Goal: Contribute content: Contribute content

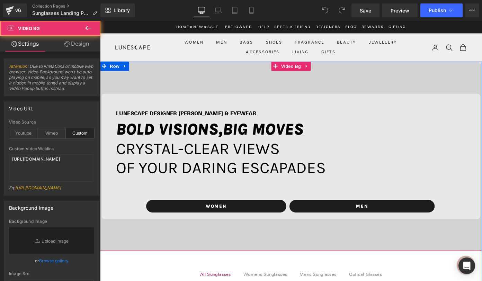
click at [282, 84] on div at bounding box center [309, 169] width 419 height 208
click at [230, 81] on div at bounding box center [309, 169] width 419 height 208
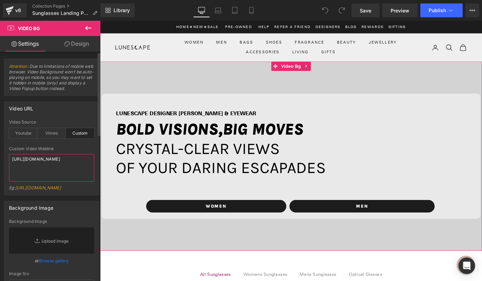
click at [56, 167] on textarea "[URL][DOMAIN_NAME]" at bounding box center [51, 168] width 85 height 28
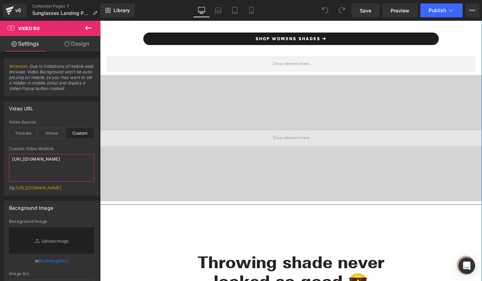
scroll to position [2081, 0]
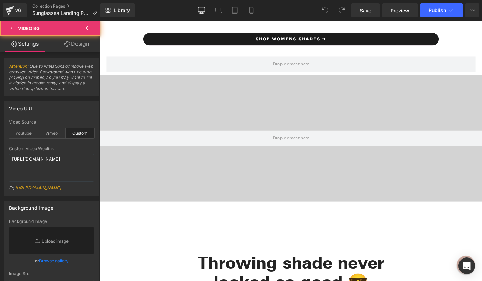
click at [269, 126] on div at bounding box center [309, 150] width 419 height 138
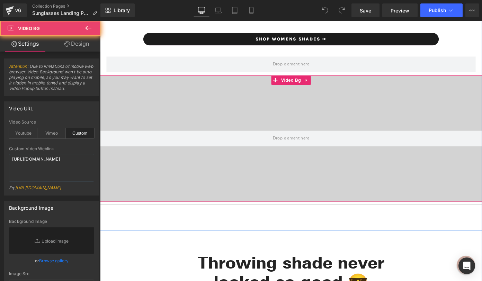
click at [252, 127] on div at bounding box center [309, 150] width 419 height 138
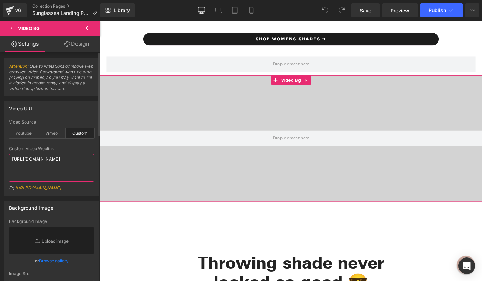
click at [63, 169] on textarea "[URL][DOMAIN_NAME]" at bounding box center [51, 168] width 85 height 28
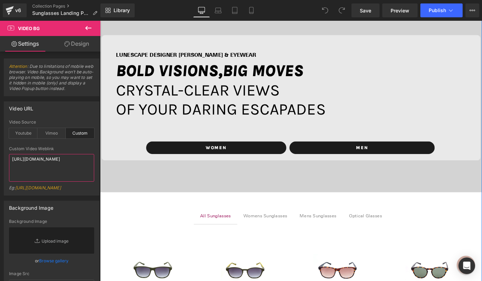
scroll to position [0, 0]
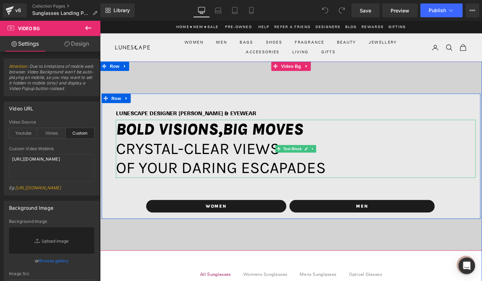
click at [153, 144] on span "BOLD VISIONS," at bounding box center [175, 139] width 117 height 21
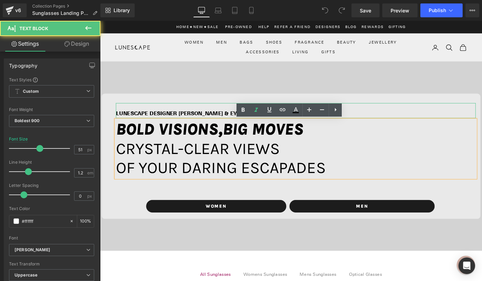
click at [146, 121] on strong "LUNESCAPE DESIGNER [PERSON_NAME] & EYEWEAR" at bounding box center [194, 122] width 154 height 7
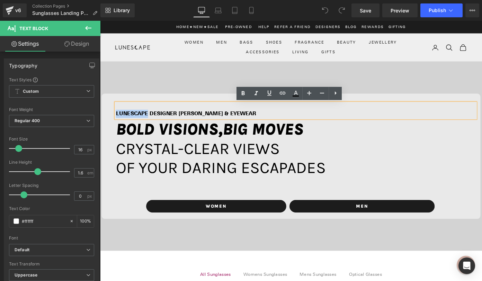
click at [146, 121] on strong "LUNESCAPE DESIGNER [PERSON_NAME] & EYEWEAR" at bounding box center [194, 122] width 154 height 7
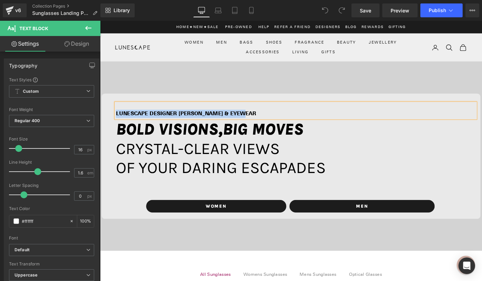
copy strong "LUNESCAPE DESIGNER [PERSON_NAME] & EYEWEAR"
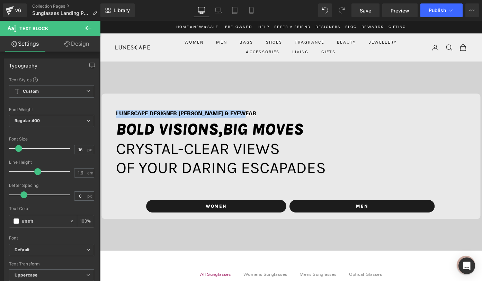
click at [261, 177] on span "of your DARING ESCAPADES" at bounding box center [232, 182] width 230 height 21
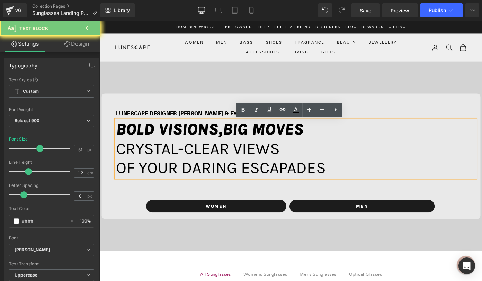
click at [323, 184] on span "of your DARING ESCAPADES" at bounding box center [232, 182] width 230 height 21
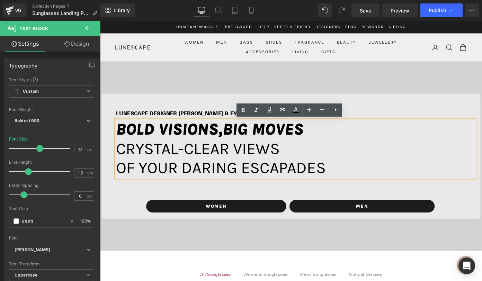
drag, startPoint x: 340, startPoint y: 189, endPoint x: 114, endPoint y: 157, distance: 228.1
click at [117, 157] on div "BOLD VISIONS, BIG MOVES crystal-clear views of your DARING ESCAPADES" at bounding box center [314, 161] width 394 height 64
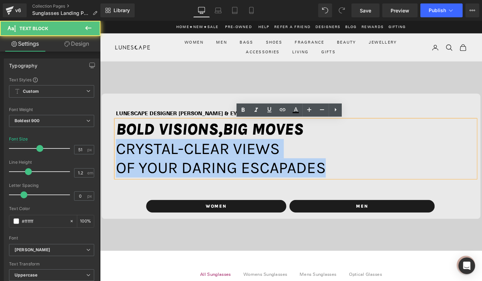
drag, startPoint x: 117, startPoint y: 162, endPoint x: 363, endPoint y: 187, distance: 247.0
click at [363, 187] on div "BOLD VISIONS, BIG MOVES crystal-clear views of your DARING ESCAPADES" at bounding box center [314, 161] width 394 height 64
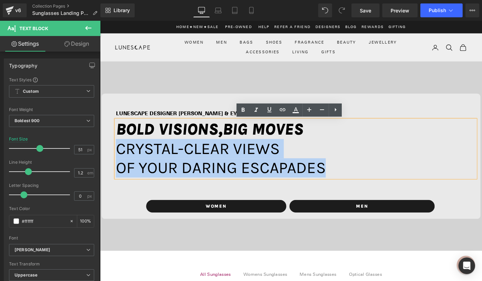
copy div "crystal-clear views of your DARING ESCAPADES"
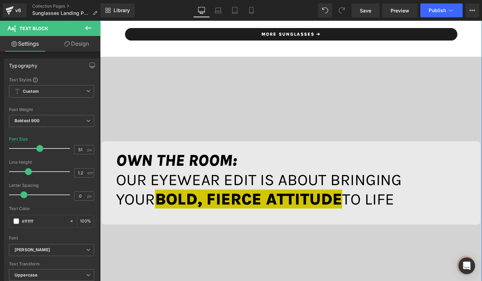
scroll to position [468, 0]
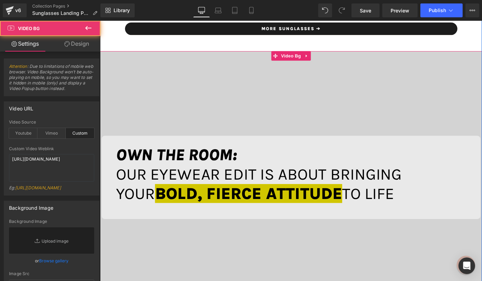
click at [253, 125] on div at bounding box center [309, 192] width 419 height 277
click at [246, 123] on div at bounding box center [309, 192] width 419 height 277
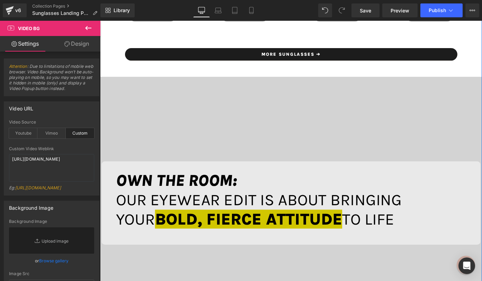
scroll to position [442, 0]
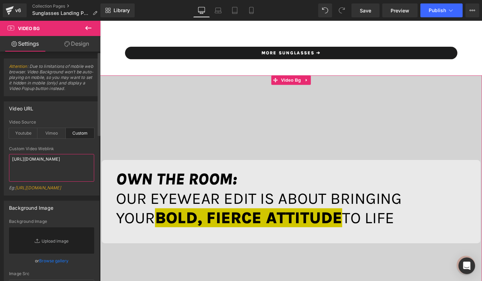
click at [74, 167] on textarea "[URL][DOMAIN_NAME]" at bounding box center [51, 168] width 85 height 28
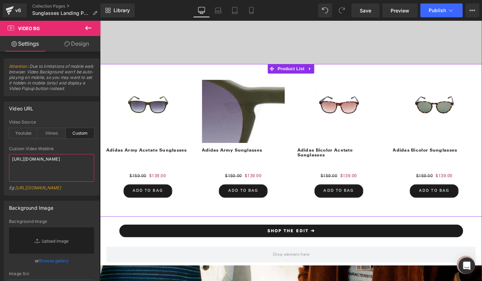
scroll to position [722, 0]
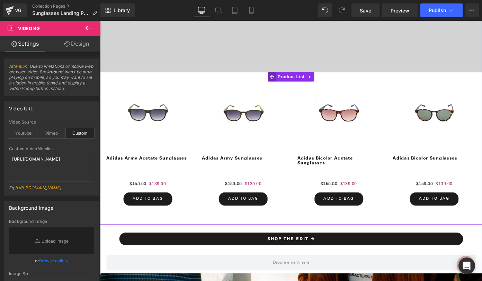
click at [307, 79] on span "Product List" at bounding box center [309, 82] width 33 height 10
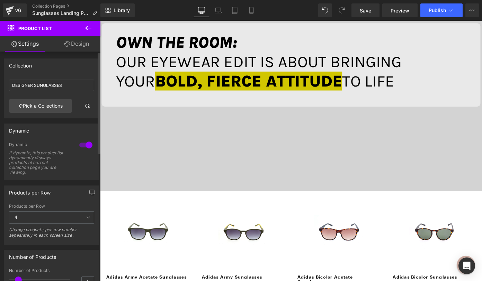
scroll to position [583, 0]
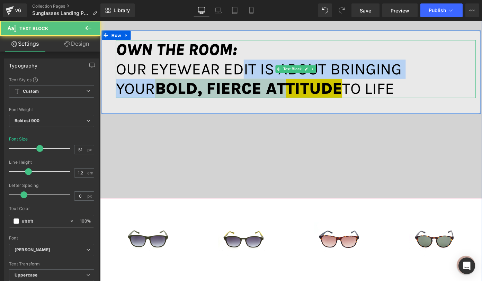
drag, startPoint x: 255, startPoint y: 69, endPoint x: 260, endPoint y: 95, distance: 26.9
click at [260, 96] on p "OUR EYEWEAR EDIT IS ABOUT BRINGING YOUR BOLD, FIERCE ATTITUDE TO LIFE" at bounding box center [314, 84] width 394 height 42
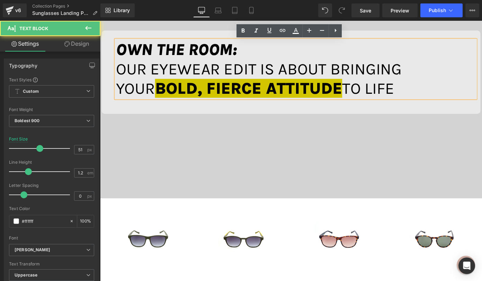
click at [199, 48] on span "OWN THE ROOM:" at bounding box center [183, 52] width 133 height 21
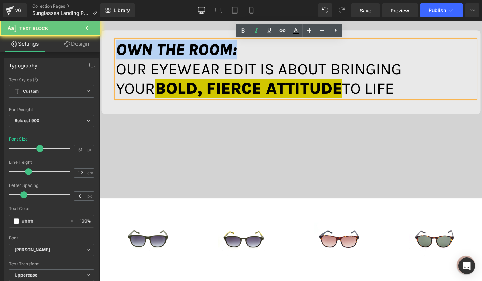
click at [199, 48] on span "OWN THE ROOM:" at bounding box center [183, 52] width 133 height 21
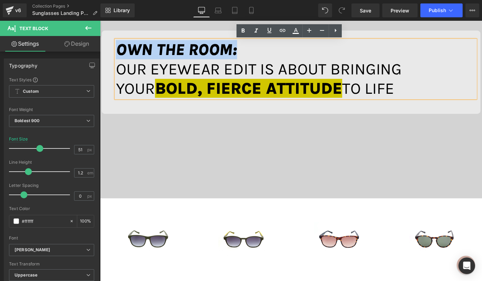
copy span "OWN THE ROOM:"
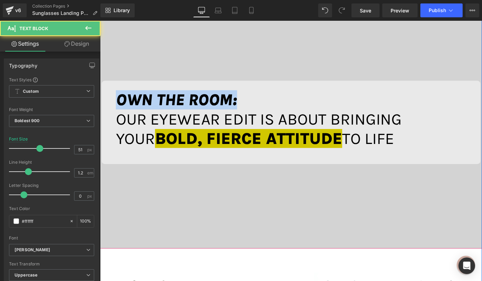
scroll to position [500, 0]
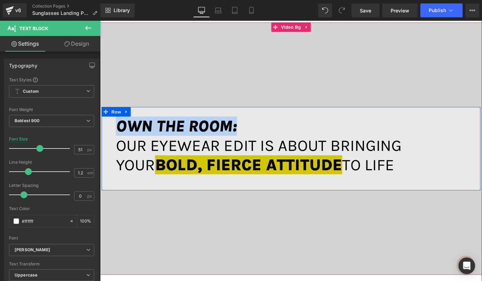
drag, startPoint x: 386, startPoint y: 94, endPoint x: 112, endPoint y: 162, distance: 282.3
click at [112, 162] on div "OWN THE ROOM: OUR EYEWEAR EDIT IS ABOUT BRINGING YOUR BOLD, FIERCE ATTITUDE TO …" at bounding box center [309, 165] width 415 height 78
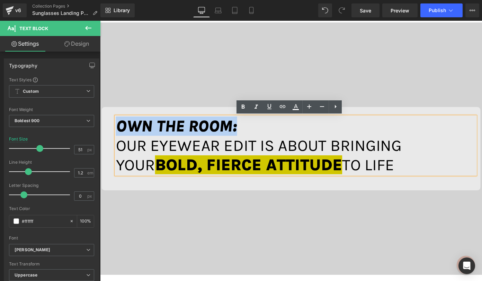
copy p "OUR EYEWEAR EDIT IS ABOUT BRINGING YOUR BOLD, FIERCE ATTITUDE TO LIFE"
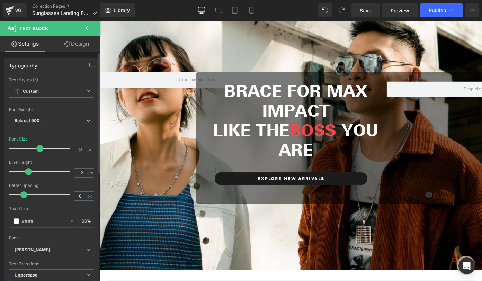
scroll to position [1014, 0]
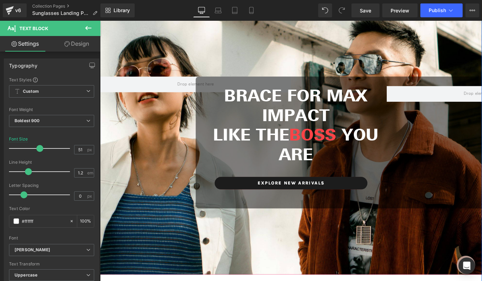
click at [178, 60] on div at bounding box center [309, 162] width 419 height 286
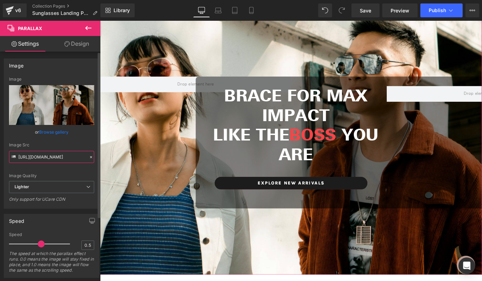
click at [42, 156] on input "[URL][DOMAIN_NAME]" at bounding box center [51, 157] width 85 height 12
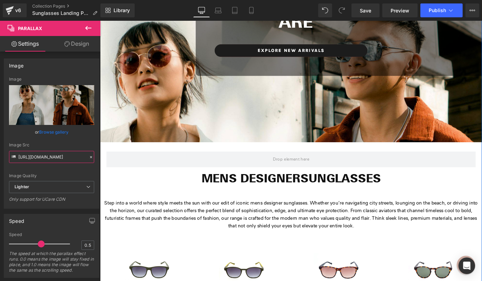
scroll to position [1164, 0]
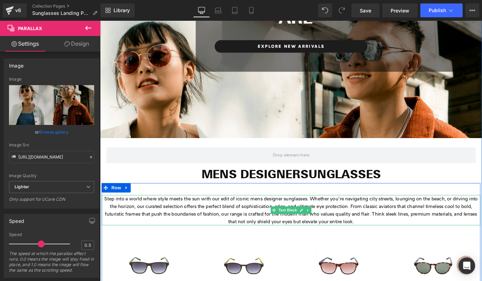
click at [202, 231] on p "Step into a world where style meets the sun with our edit of iconic mens design…" at bounding box center [309, 228] width 415 height 33
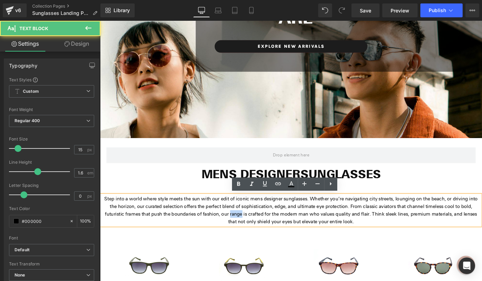
click at [202, 231] on p "Step into a world where style meets the sun with our edit of iconic mens design…" at bounding box center [309, 228] width 415 height 33
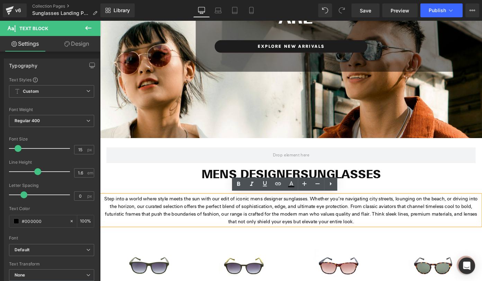
click at [208, 228] on p "Step into a world where style meets the sun with our edit of iconic mens design…" at bounding box center [309, 228] width 415 height 33
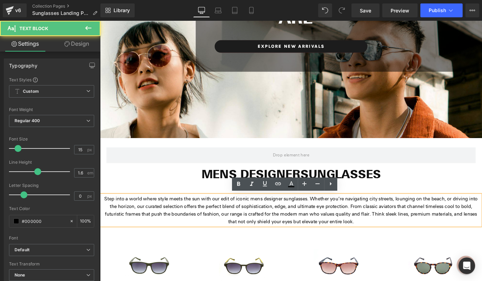
click at [208, 228] on p "Step into a world where style meets the sun with our edit of iconic mens design…" at bounding box center [309, 228] width 415 height 33
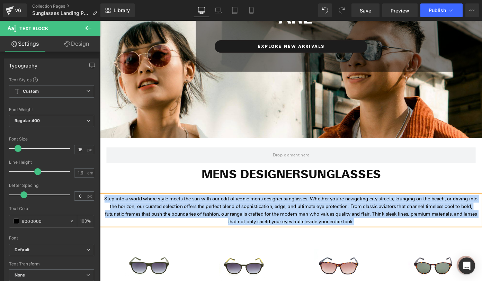
copy p "Step into a world where style meets the sun with our edit of iconic mens design…"
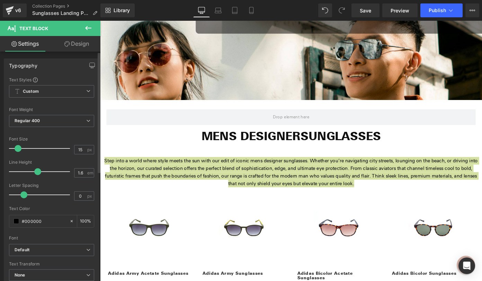
scroll to position [1221, 0]
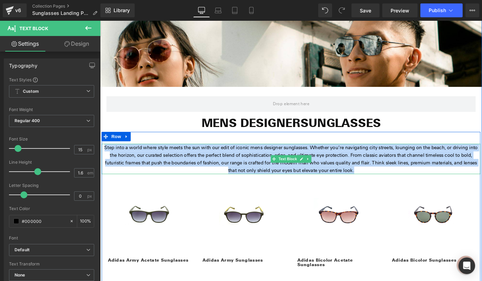
click at [247, 172] on p "Step into a world where style meets the sun with our edit of iconic mens design…" at bounding box center [309, 172] width 415 height 33
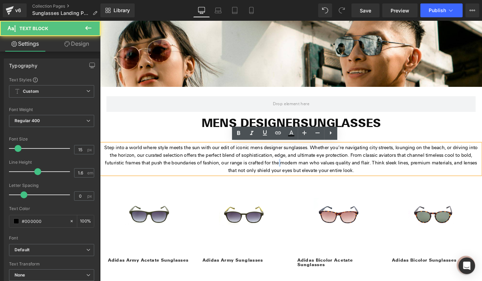
click at [247, 172] on p "Step into a world where style meets the sun with our edit of iconic mens design…" at bounding box center [309, 172] width 415 height 33
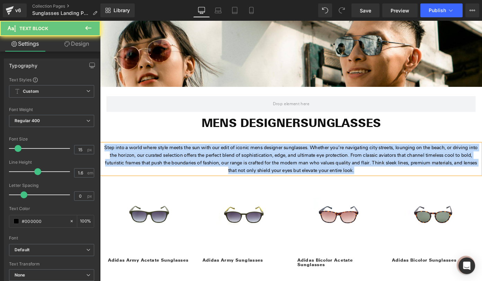
copy p "Step into a world where style meets the sun with our edit of iconic mens design…"
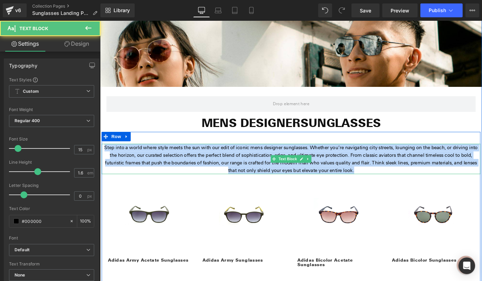
click at [237, 171] on p "Step into a world where style meets the sun with our edit of iconic mens design…" at bounding box center [309, 172] width 415 height 33
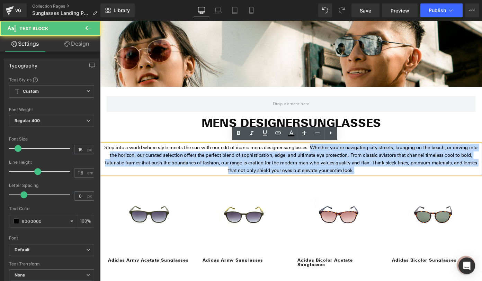
drag, startPoint x: 323, startPoint y: 161, endPoint x: 371, endPoint y: 196, distance: 59.9
click at [371, 196] on div "Step into a world where style meets the sun with our edit of iconic mens design…" at bounding box center [309, 256] width 415 height 200
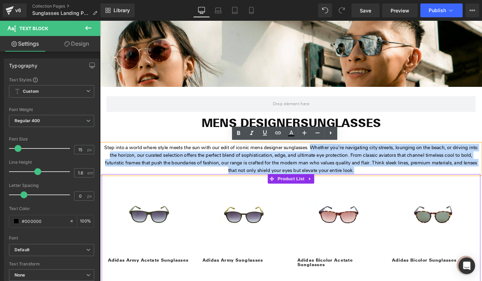
copy p "Whether you’re navigating city streets, lounging on the beach, or driving into …"
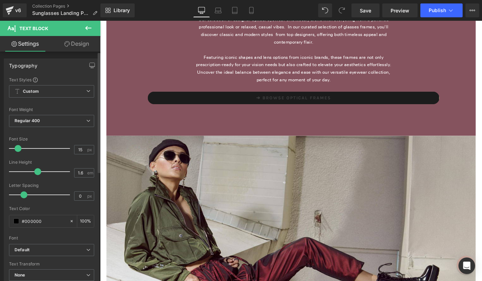
scroll to position [2691, 0]
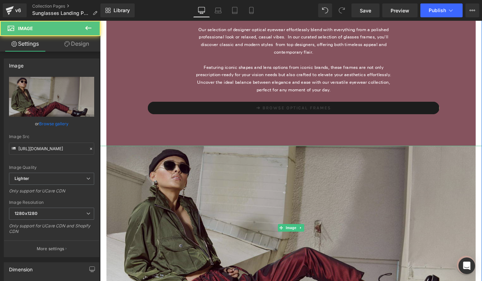
click at [269, 218] on img at bounding box center [309, 248] width 405 height 180
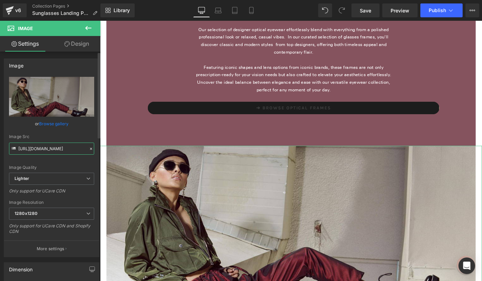
click at [64, 149] on input "[URL][DOMAIN_NAME]" at bounding box center [51, 149] width 85 height 12
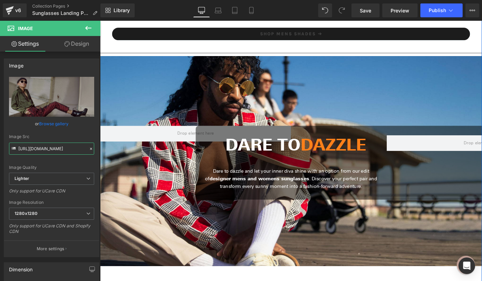
scroll to position [1617, 0]
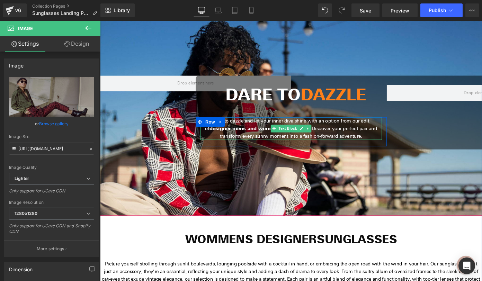
click at [255, 131] on p "Dare to dazzle and let your inner diva shine with an option from our edit of de…" at bounding box center [309, 139] width 199 height 25
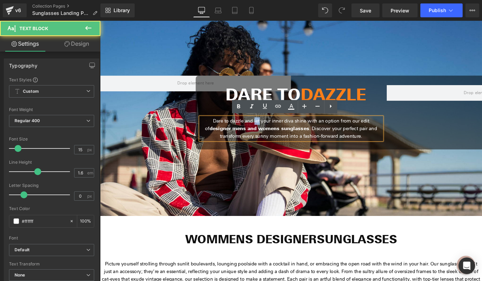
click at [255, 131] on p "Dare to dazzle and let your inner diva shine with an option from our edit of de…" at bounding box center [309, 139] width 199 height 25
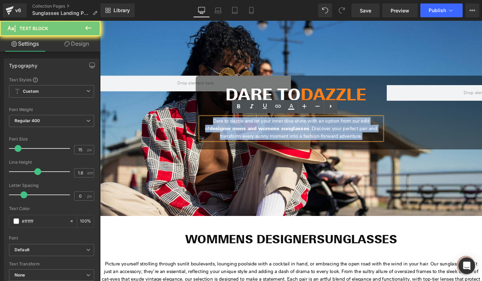
click at [255, 131] on p "Dare to dazzle and let your inner diva shine with an option from our edit of de…" at bounding box center [309, 139] width 199 height 25
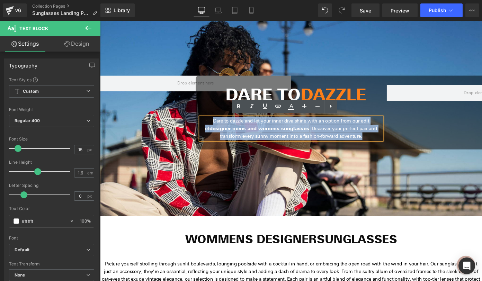
copy p "Dare to dazzle and let your inner diva shine with an option from our edit of de…"
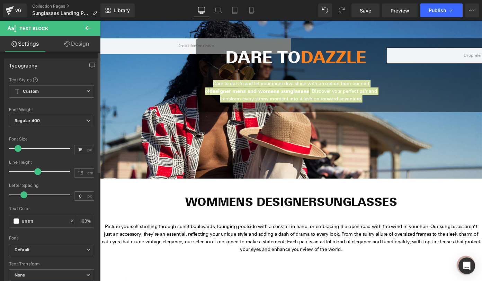
scroll to position [1664, 0]
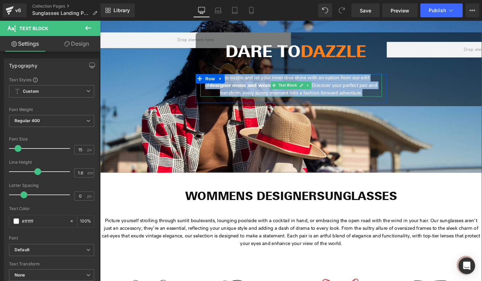
click at [265, 97] on p "Dare to dazzle and let your inner diva shine with an option from our edit of de…" at bounding box center [309, 91] width 199 height 25
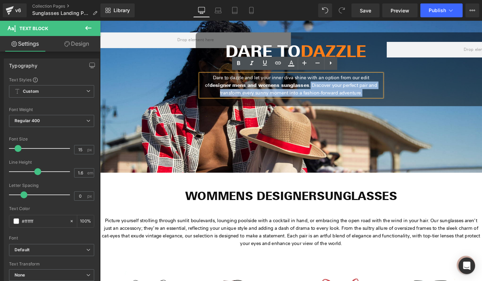
drag, startPoint x: 292, startPoint y: 91, endPoint x: 384, endPoint y: 108, distance: 93.3
click at [384, 108] on div "Dare to dazzle and let your inner diva shine with an option from our edit of de…" at bounding box center [309, 95] width 209 height 32
copy p "Discover your perfect pair and transform every sunny moment into a fashion-forw…"
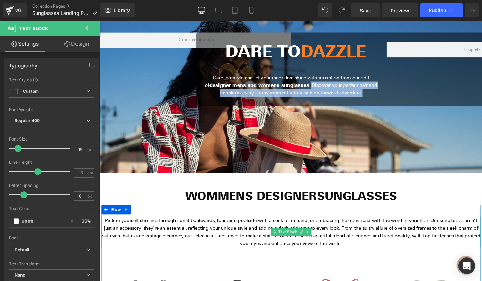
click at [246, 250] on p "Picture yourself strolling through sunlit boulevards, lounging poolside with a …" at bounding box center [309, 252] width 415 height 33
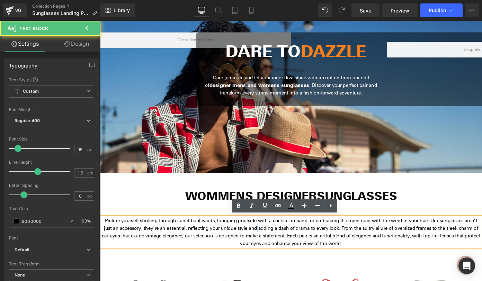
click at [246, 250] on p "Picture yourself strolling through sunlit boulevards, lounging poolside with a …" at bounding box center [309, 252] width 415 height 33
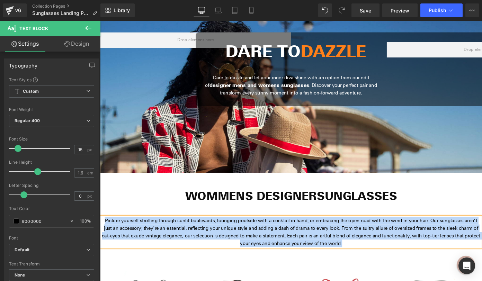
copy p "Picture yourself strolling through sunlit boulevards, lounging poolside with a …"
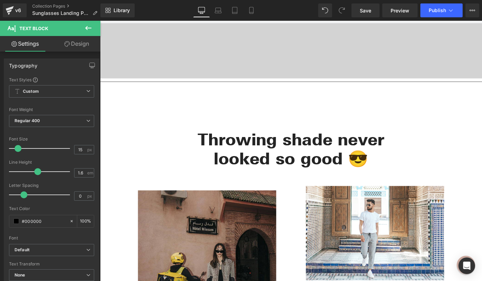
scroll to position [2218, 0]
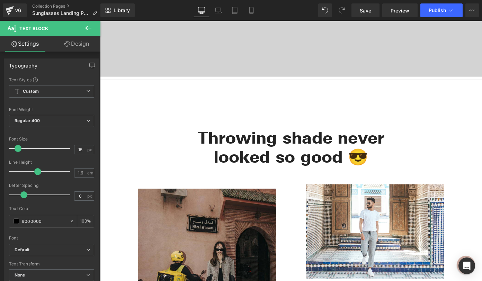
click at [262, 170] on h2 "Throwing shade never looked so good 😎" at bounding box center [309, 159] width 215 height 42
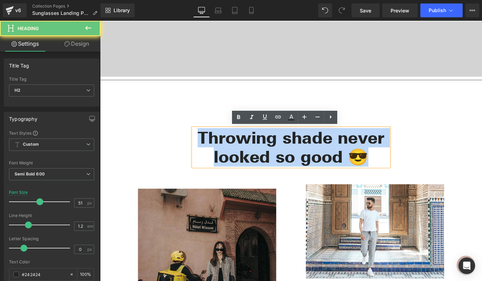
click at [262, 170] on h2 "Throwing shade never looked so good 😎" at bounding box center [309, 159] width 215 height 42
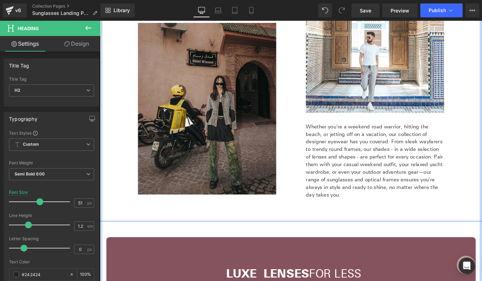
scroll to position [2400, 0]
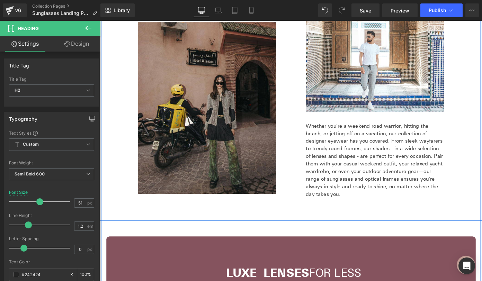
click at [394, 149] on p "Whether you're a weekend road warrior, hitting the beach, or jetting off on a v…" at bounding box center [402, 173] width 152 height 83
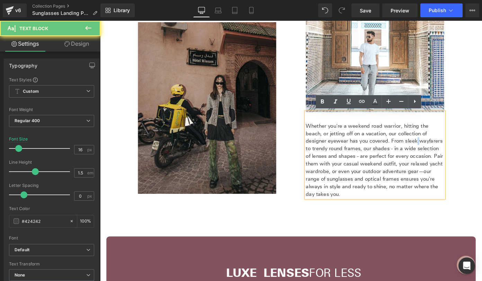
click at [394, 149] on p "Whether you're a weekend road warrior, hitting the beach, or jetting off on a v…" at bounding box center [402, 173] width 152 height 83
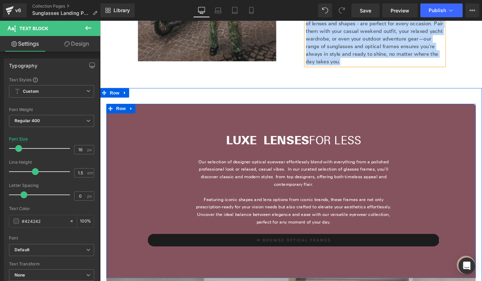
scroll to position [2547, 0]
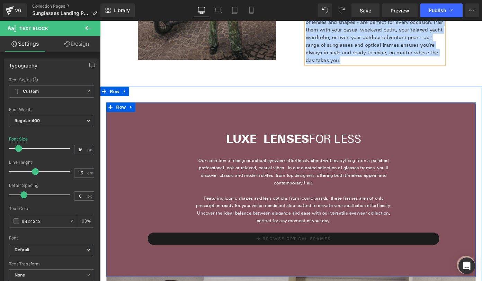
click at [302, 184] on p "Our selection of designer optical eyewear effortlessly blend with everything fr…" at bounding box center [312, 186] width 220 height 33
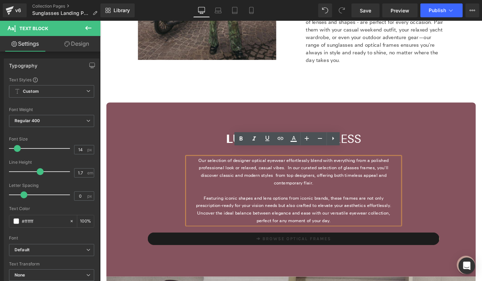
click at [290, 172] on p "Our selection of designer optical eyewear effortlessly blend with everything fr…" at bounding box center [312, 186] width 220 height 33
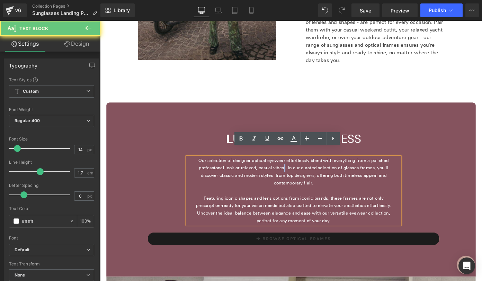
click at [291, 172] on p "Our selection of designer optical eyewear effortlessly blend with everything fr…" at bounding box center [312, 186] width 220 height 33
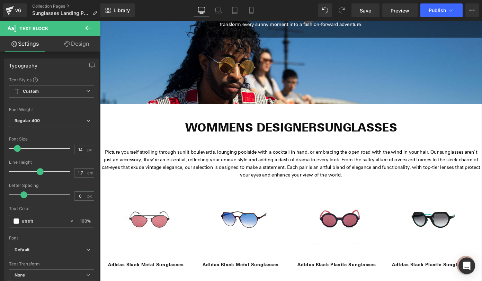
scroll to position [1715, 0]
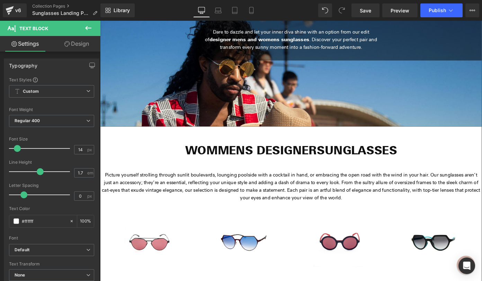
click at [326, 114] on div at bounding box center [309, 149] width 419 height 280
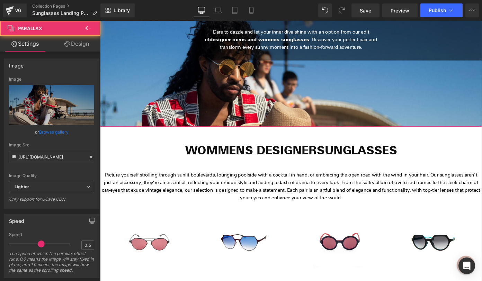
drag, startPoint x: 312, startPoint y: 112, endPoint x: 302, endPoint y: 113, distance: 10.4
click at [312, 112] on div at bounding box center [309, 149] width 419 height 280
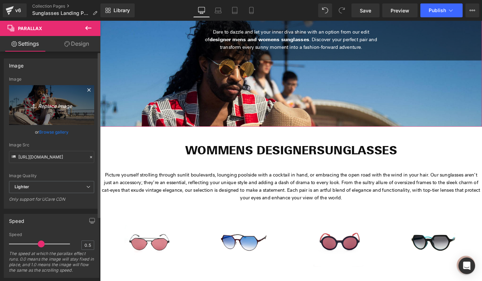
click at [54, 105] on icon "Replace Image" at bounding box center [51, 105] width 55 height 9
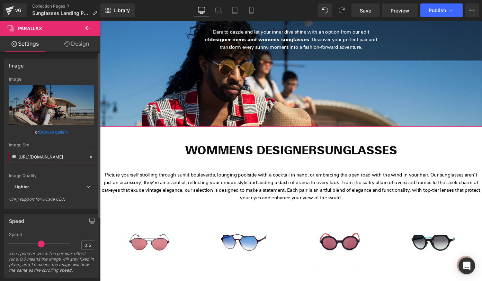
click at [48, 159] on input "[URL][DOMAIN_NAME]" at bounding box center [51, 157] width 85 height 12
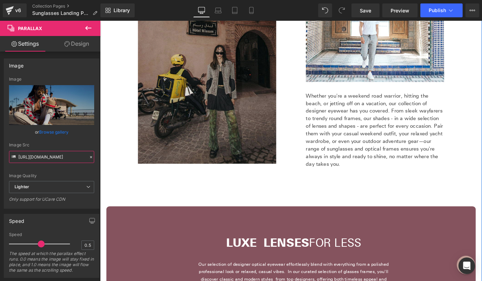
scroll to position [2433, 0]
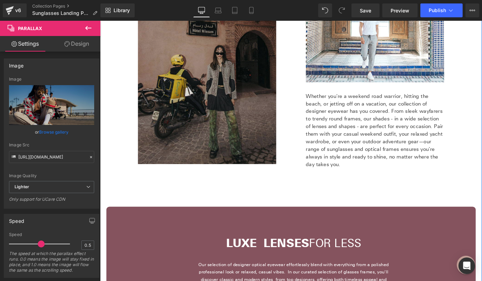
click at [218, 132] on img at bounding box center [223, 84] width 163 height 188
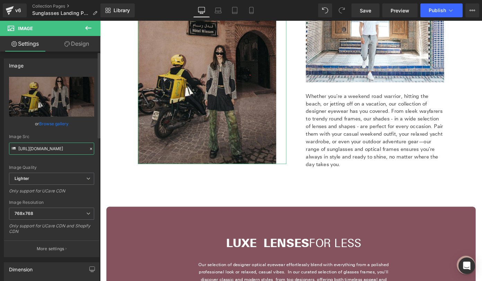
click at [54, 147] on input "[URL][DOMAIN_NAME]" at bounding box center [51, 149] width 85 height 12
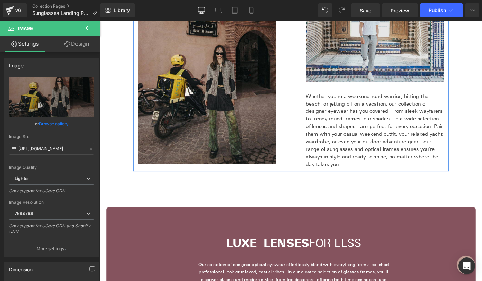
click at [354, 62] on img at bounding box center [402, 36] width 152 height 103
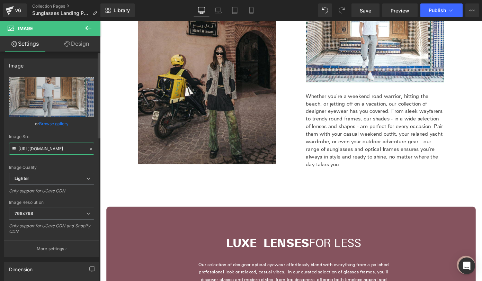
click at [58, 151] on input "[URL][DOMAIN_NAME]" at bounding box center [51, 149] width 85 height 12
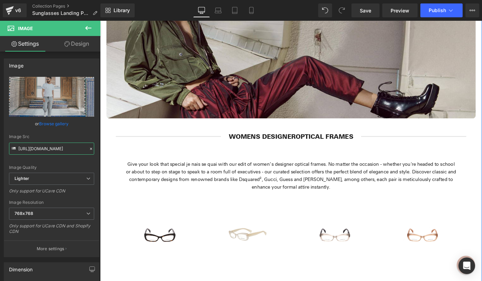
scroll to position [2895, 0]
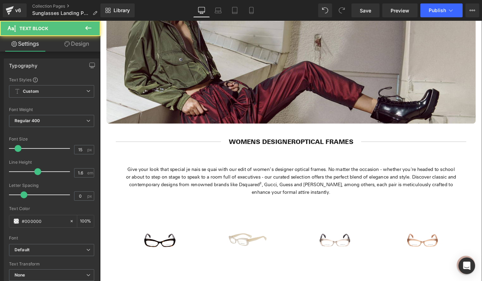
click at [219, 180] on p "Give your look that special je nais se quai with our edit of women’s designer o…" at bounding box center [309, 196] width 363 height 33
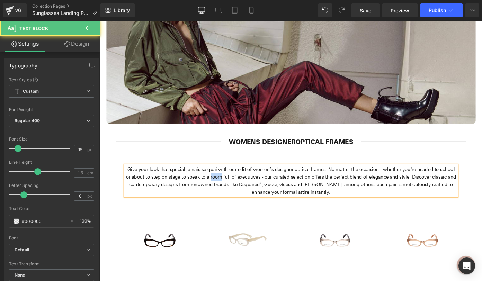
click at [219, 180] on p "Give your look that special je nais se quai with our edit of women’s designer o…" at bounding box center [309, 196] width 363 height 33
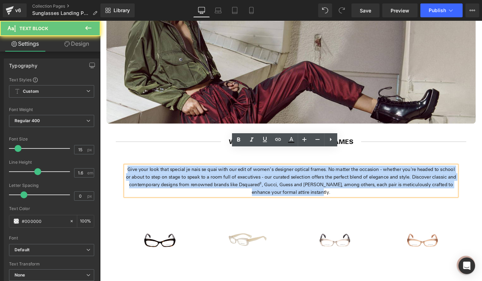
click at [219, 180] on p "Give your look that special je nais se quai with our edit of women’s designer o…" at bounding box center [309, 196] width 363 height 33
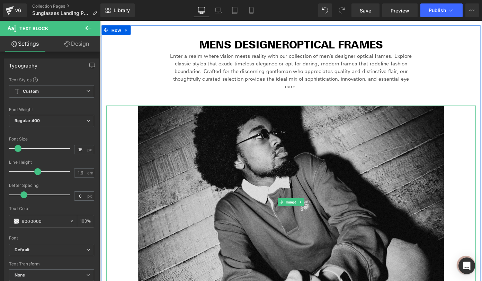
scroll to position [3330, 0]
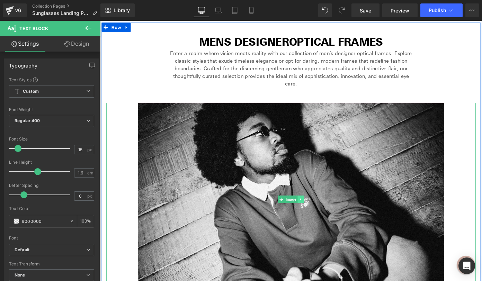
click at [317, 212] on link at bounding box center [320, 216] width 7 height 8
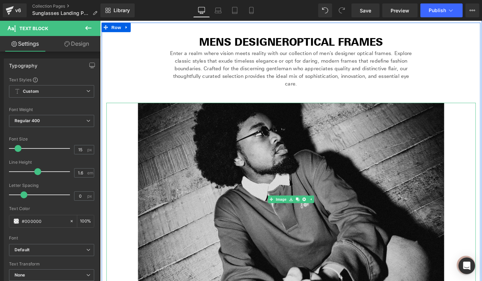
click at [241, 156] on img at bounding box center [310, 216] width 336 height 211
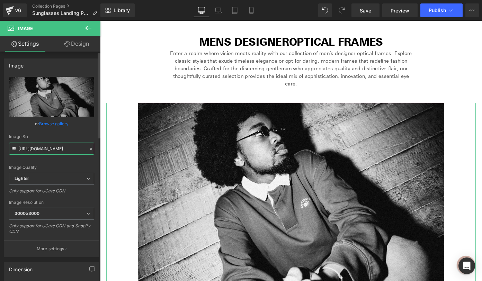
click at [62, 146] on input "[URL][DOMAIN_NAME]" at bounding box center [51, 149] width 85 height 12
paste input "[URL][DOMAIN_NAME]"
type input "[URL][DOMAIN_NAME]"
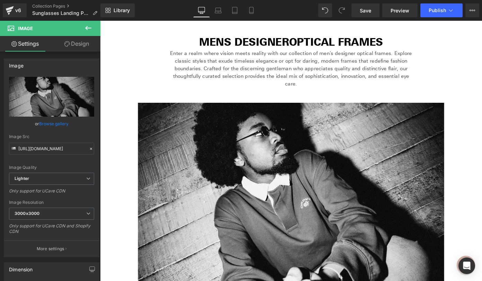
click at [318, 53] on div "Enter a realm where vision meets reality with our collection of men's designer …" at bounding box center [309, 74] width 266 height 42
click at [318, 53] on p "Enter a realm where vision meets reality with our collection of men's designer …" at bounding box center [309, 74] width 266 height 42
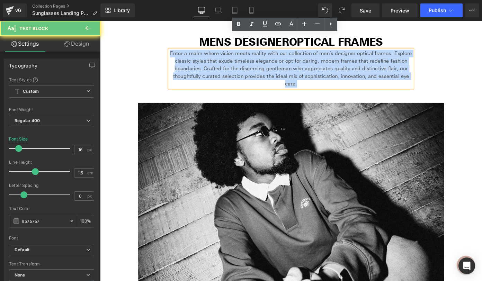
click at [318, 53] on p "Enter a realm where vision meets reality with our collection of men's designer …" at bounding box center [309, 74] width 266 height 42
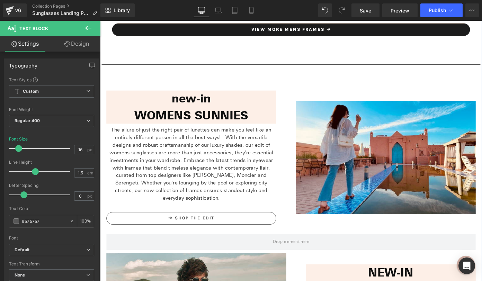
scroll to position [3819, 0]
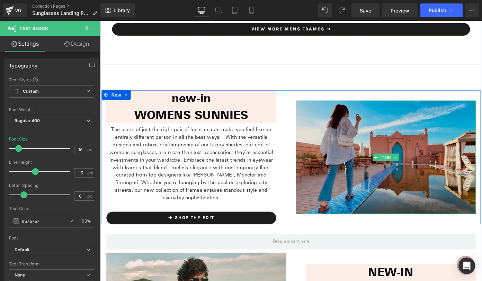
click at [353, 161] on img at bounding box center [413, 170] width 197 height 124
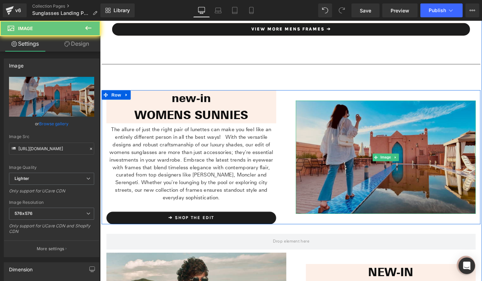
click at [353, 162] on img at bounding box center [413, 170] width 197 height 124
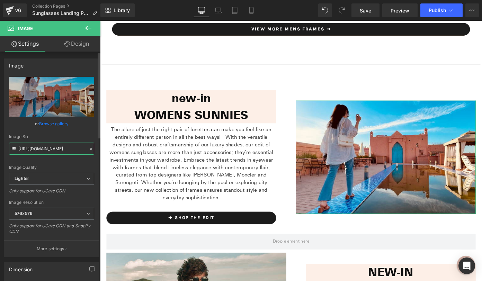
click at [56, 150] on input "[URL][DOMAIN_NAME]" at bounding box center [51, 149] width 85 height 12
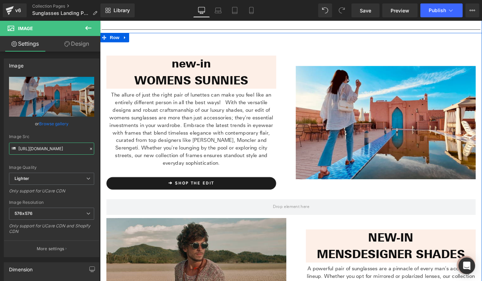
scroll to position [3927, 0]
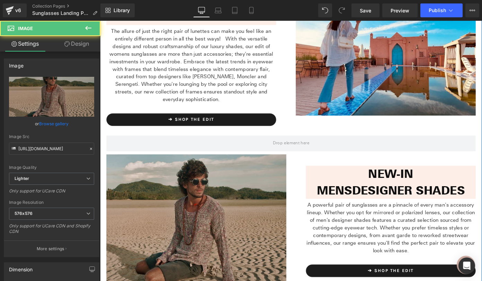
click at [223, 243] on img at bounding box center [205, 240] width 197 height 147
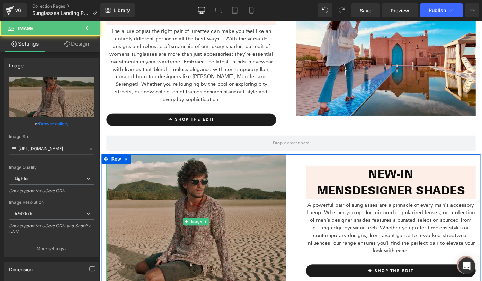
click at [222, 237] on img at bounding box center [205, 240] width 197 height 147
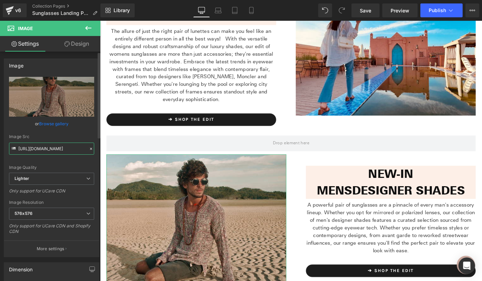
click at [62, 151] on input "[URL][DOMAIN_NAME]" at bounding box center [51, 149] width 85 height 12
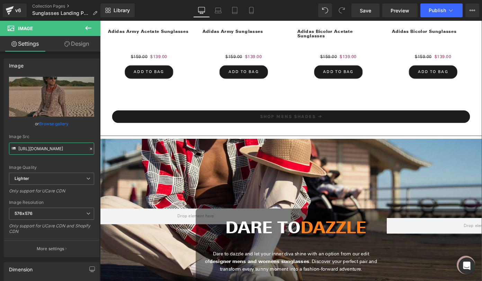
scroll to position [1466, 0]
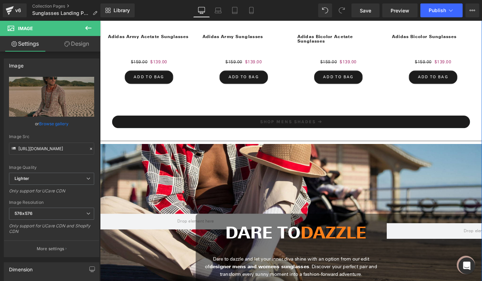
click at [267, 171] on div at bounding box center [309, 174] width 419 height 280
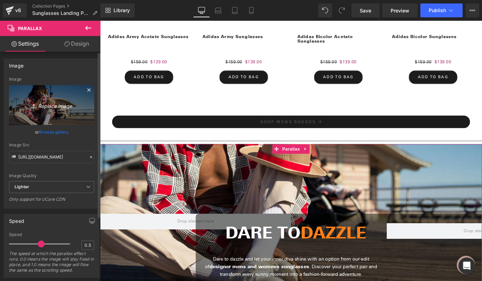
click at [54, 108] on icon "Replace Image" at bounding box center [51, 105] width 55 height 9
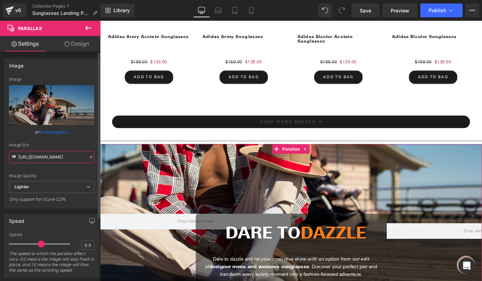
click at [56, 160] on input "[URL][DOMAIN_NAME]" at bounding box center [51, 157] width 85 height 12
click at [56, 159] on input "[URL][DOMAIN_NAME]" at bounding box center [51, 157] width 85 height 12
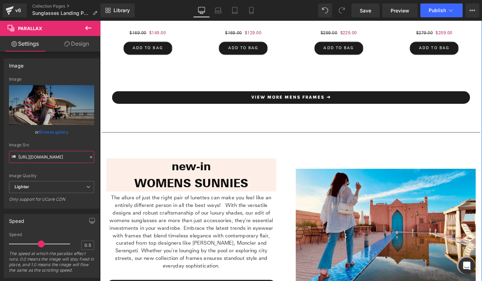
scroll to position [3774, 0]
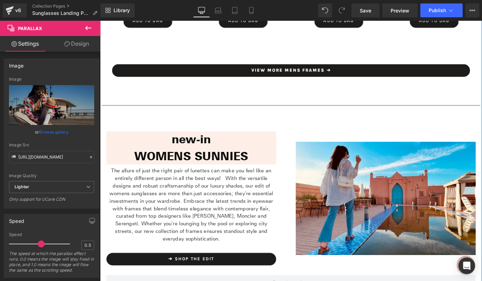
click at [232, 189] on p "The allure of just the right pair of lunettes can make you feel like an entirel…" at bounding box center [200, 222] width 186 height 83
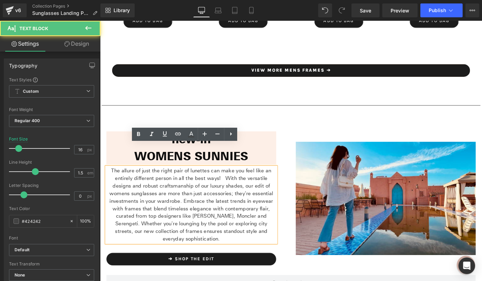
click at [232, 190] on p "The allure of just the right pair of lunettes can make you feel like an entirel…" at bounding box center [200, 222] width 186 height 83
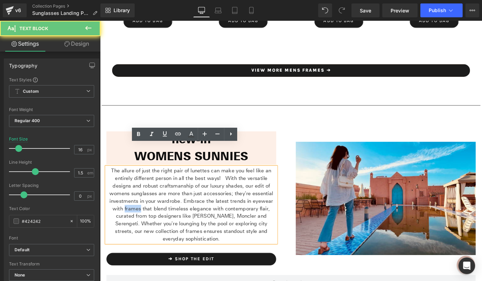
click at [232, 190] on p "The allure of just the right pair of lunettes can make you feel like an entirel…" at bounding box center [200, 222] width 186 height 83
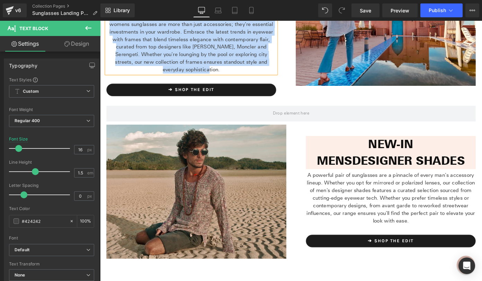
scroll to position [3960, 0]
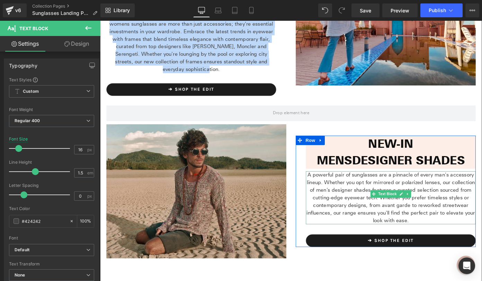
click at [451, 186] on p "A powerful pair of sunglasses are a pinnacle of every man's accessory lineup. W…" at bounding box center [419, 215] width 186 height 58
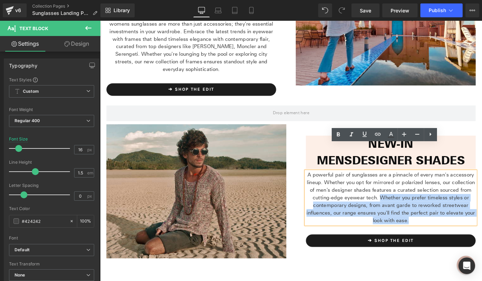
drag, startPoint x: 379, startPoint y: 185, endPoint x: 507, endPoint y: 203, distance: 128.5
click at [481, 203] on p "A powerful pair of sunglasses are a pinnacle of every man's accessory lineup. W…" at bounding box center [419, 215] width 186 height 58
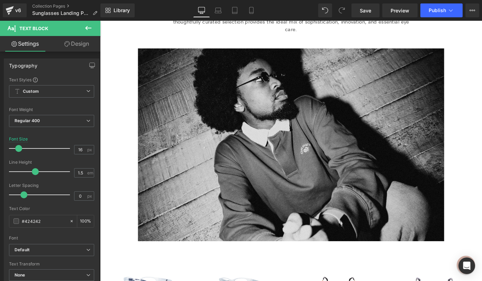
scroll to position [3383, 0]
